Goal: Entertainment & Leisure: Consume media (video, audio)

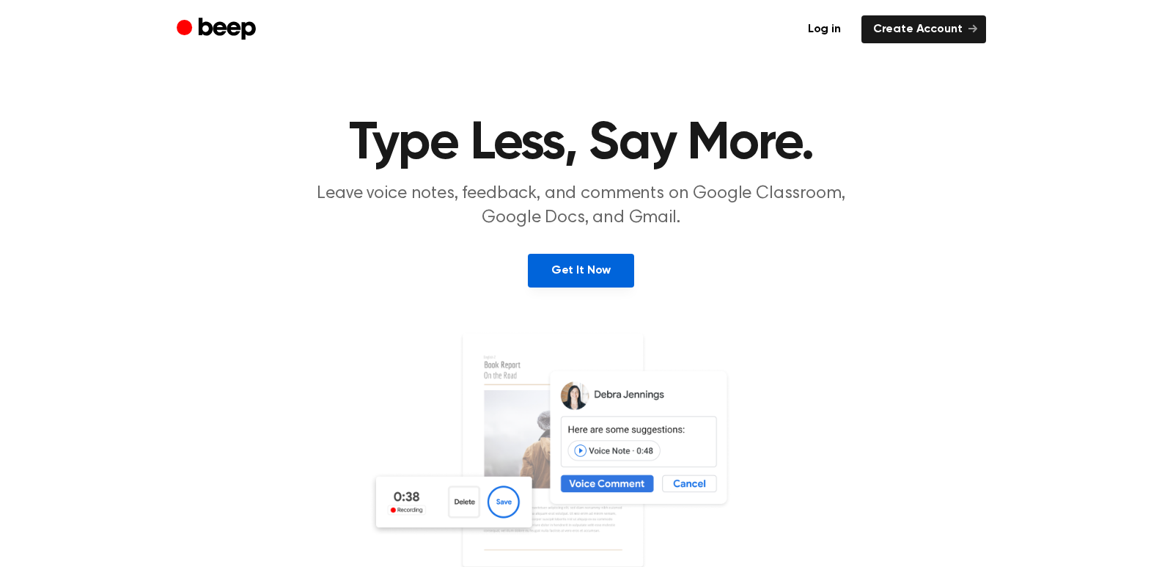
click at [573, 259] on link "Get It Now" at bounding box center [581, 271] width 106 height 34
click at [570, 269] on link "Get It Now" at bounding box center [581, 271] width 106 height 34
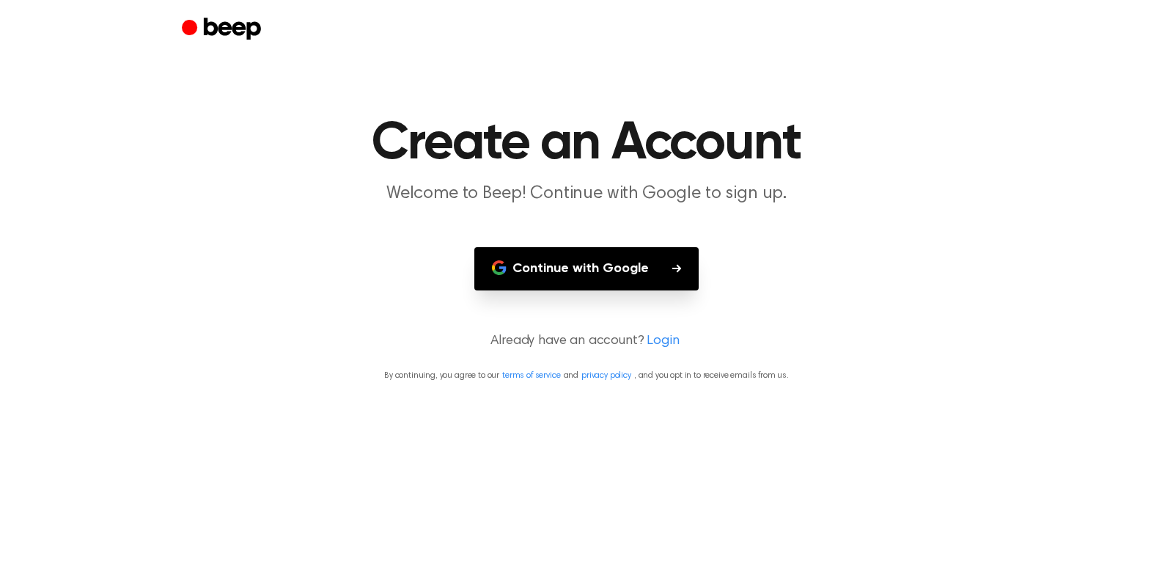
click at [570, 269] on button "Continue with Google" at bounding box center [586, 268] width 224 height 43
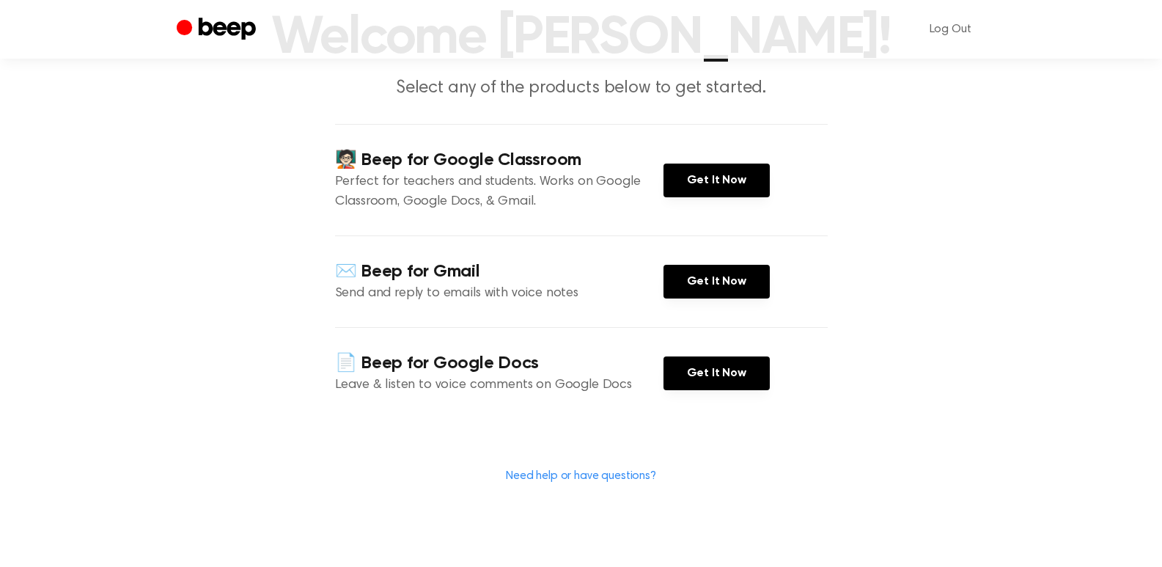
scroll to position [73, 0]
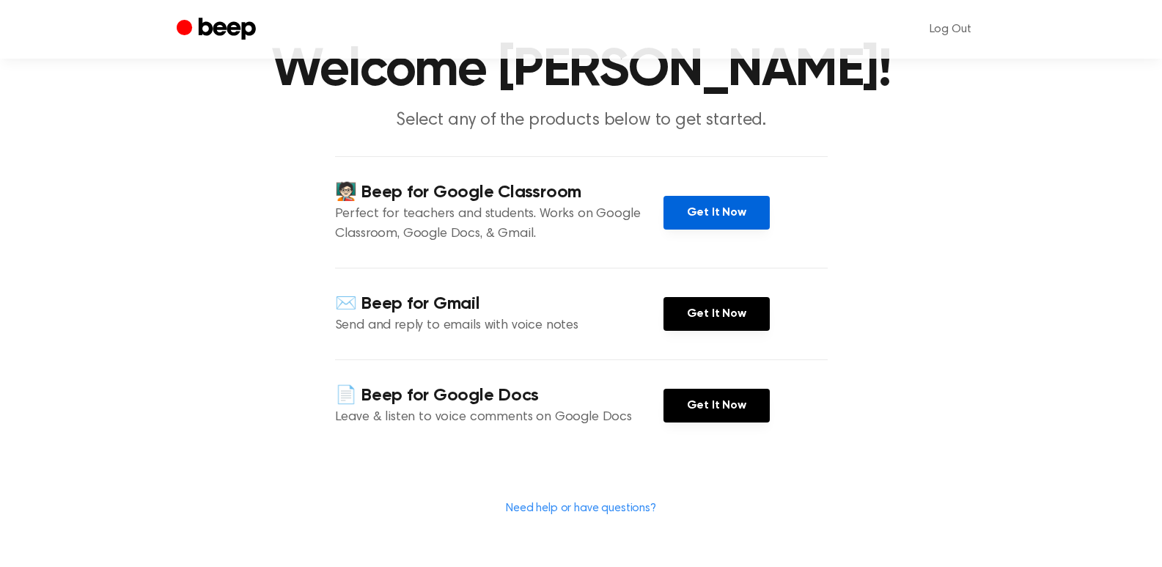
click at [710, 220] on link "Get It Now" at bounding box center [716, 213] width 106 height 34
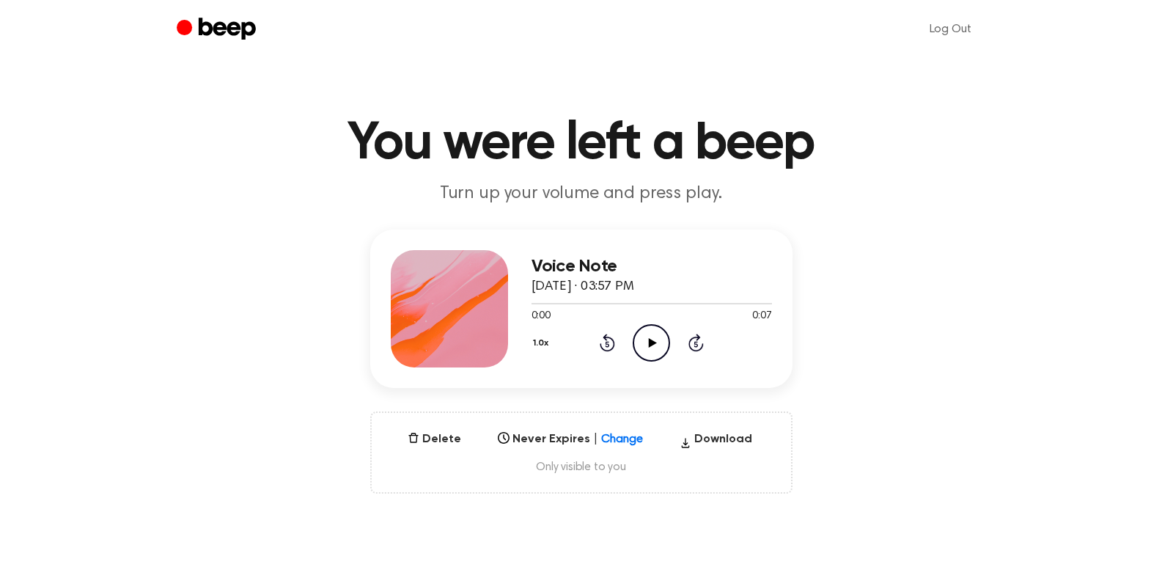
click at [644, 338] on icon "Play Audio" at bounding box center [651, 342] width 37 height 37
click at [650, 347] on icon "Play Audio" at bounding box center [651, 342] width 37 height 37
click at [647, 336] on icon "Play Audio" at bounding box center [651, 342] width 37 height 37
click at [656, 345] on icon "Play Audio" at bounding box center [651, 342] width 37 height 37
click at [661, 339] on icon "Play Audio" at bounding box center [651, 342] width 37 height 37
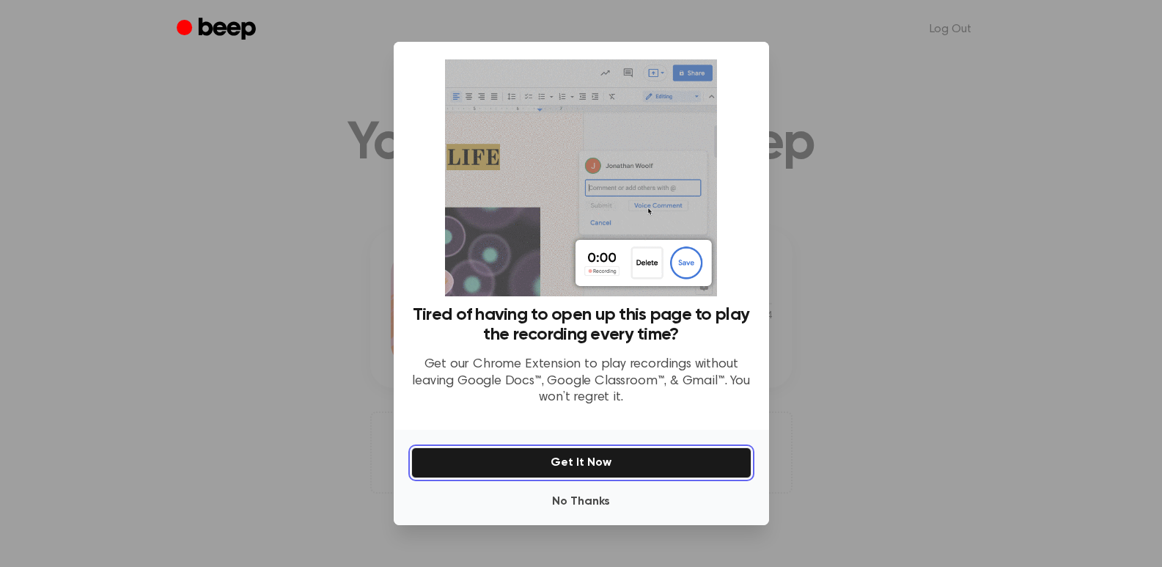
click at [617, 458] on button "Get It Now" at bounding box center [581, 462] width 340 height 31
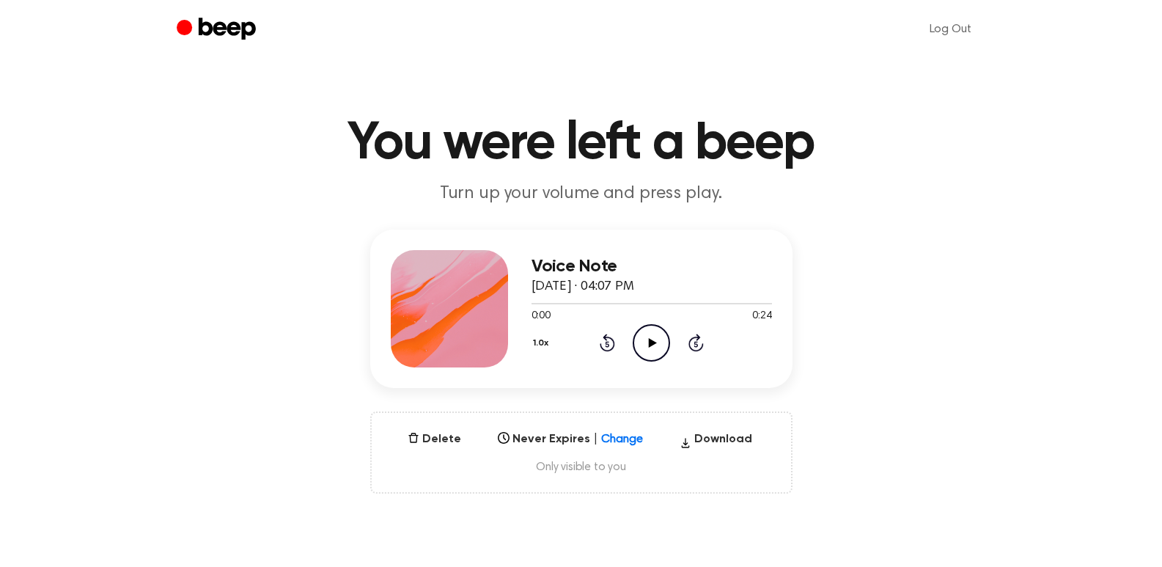
click at [653, 337] on icon "Play Audio" at bounding box center [651, 342] width 37 height 37
click at [654, 339] on icon "Play Audio" at bounding box center [651, 342] width 37 height 37
click at [646, 340] on icon "Play Audio" at bounding box center [651, 342] width 37 height 37
click at [652, 331] on icon "Play Audio" at bounding box center [651, 342] width 37 height 37
click at [651, 331] on icon "Play Audio" at bounding box center [651, 342] width 37 height 37
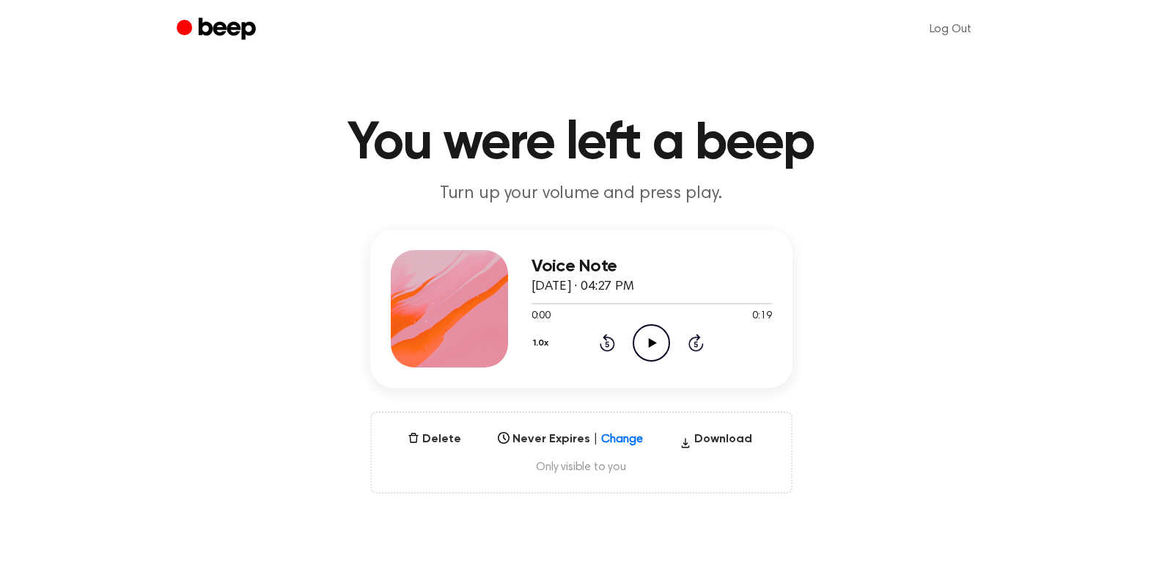
click at [647, 345] on icon "Play Audio" at bounding box center [651, 342] width 37 height 37
click at [654, 340] on icon "Play Audio" at bounding box center [651, 342] width 37 height 37
click at [649, 337] on icon "Play Audio" at bounding box center [651, 342] width 37 height 37
click at [648, 342] on icon "Play Audio" at bounding box center [651, 342] width 37 height 37
click at [643, 345] on icon "Play Audio" at bounding box center [651, 342] width 37 height 37
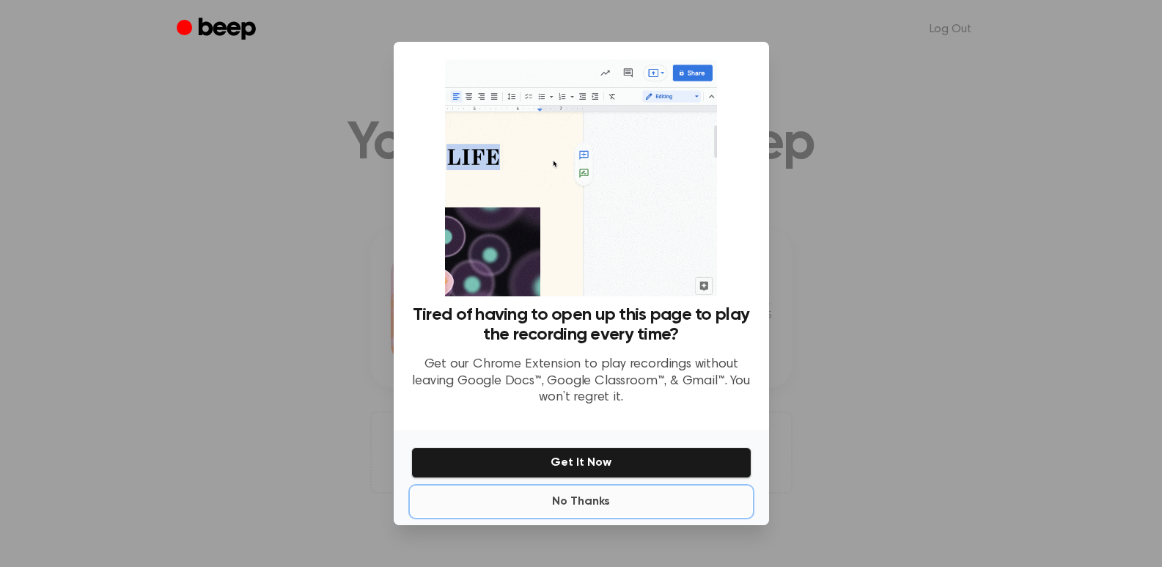
click at [601, 495] on button "No Thanks" at bounding box center [581, 501] width 340 height 29
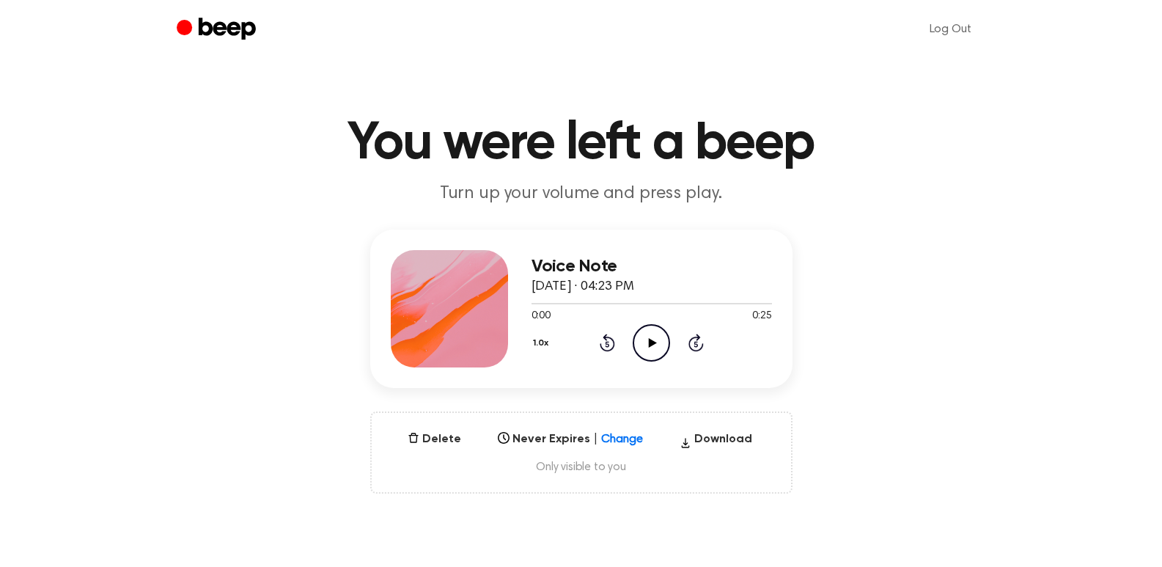
click at [647, 347] on icon "Play Audio" at bounding box center [651, 342] width 37 height 37
click at [645, 335] on icon "Play Audio" at bounding box center [651, 342] width 37 height 37
click at [839, 76] on main "You were left a beep Turn up your volume and press play. Voice Note [DATE] · 03…" at bounding box center [581, 470] width 1162 height 941
drag, startPoint x: 506, startPoint y: 4, endPoint x: 515, endPoint y: 6, distance: 9.8
